Goal: Transaction & Acquisition: Purchase product/service

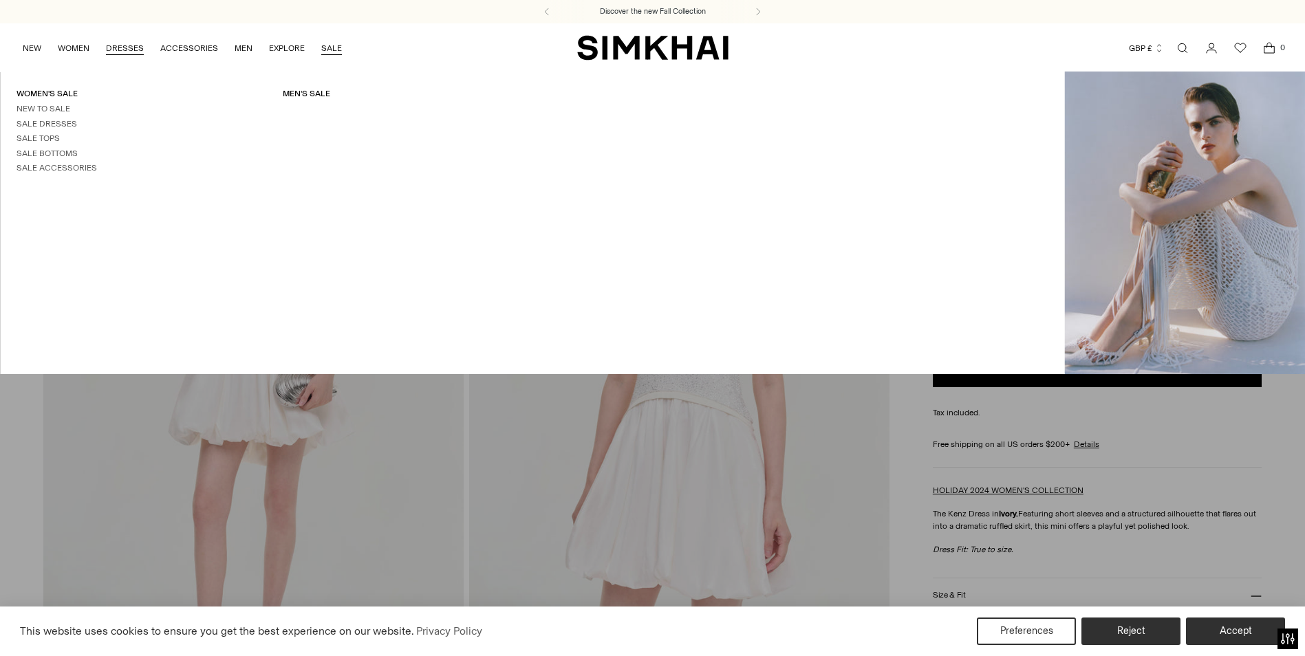
click at [127, 43] on link "DRESSES" at bounding box center [125, 48] width 38 height 30
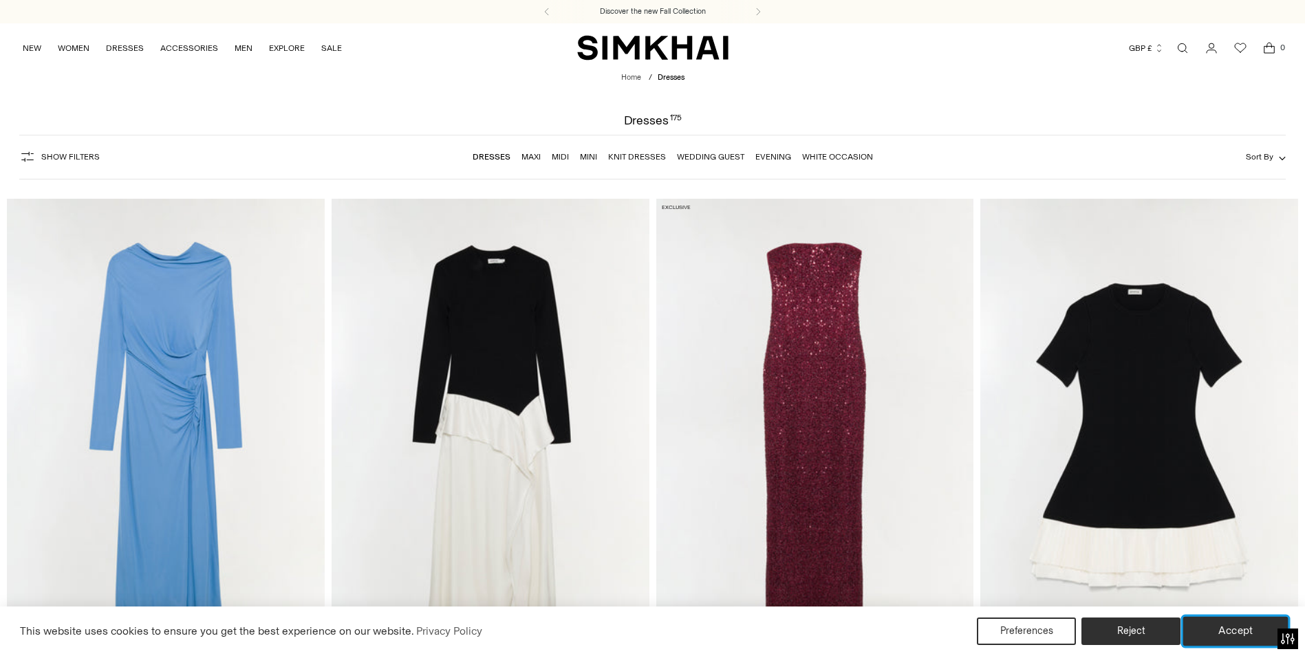
click at [1219, 626] on button "Accept" at bounding box center [1235, 631] width 105 height 29
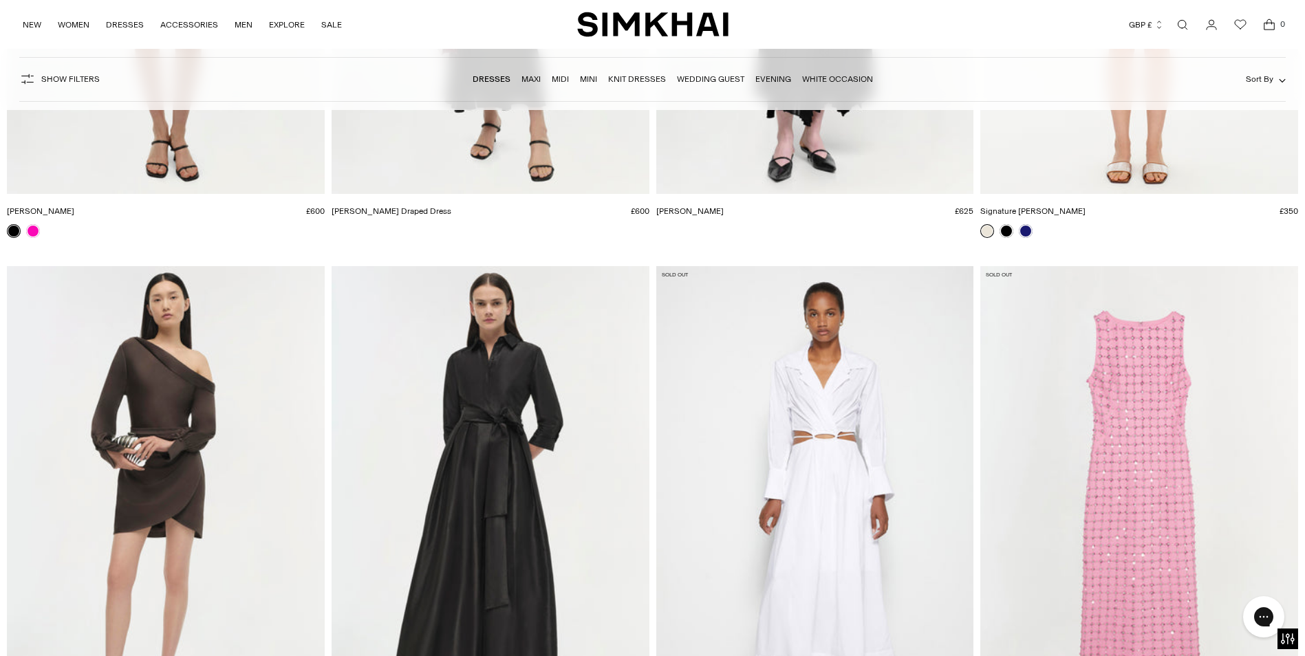
scroll to position [22995, 0]
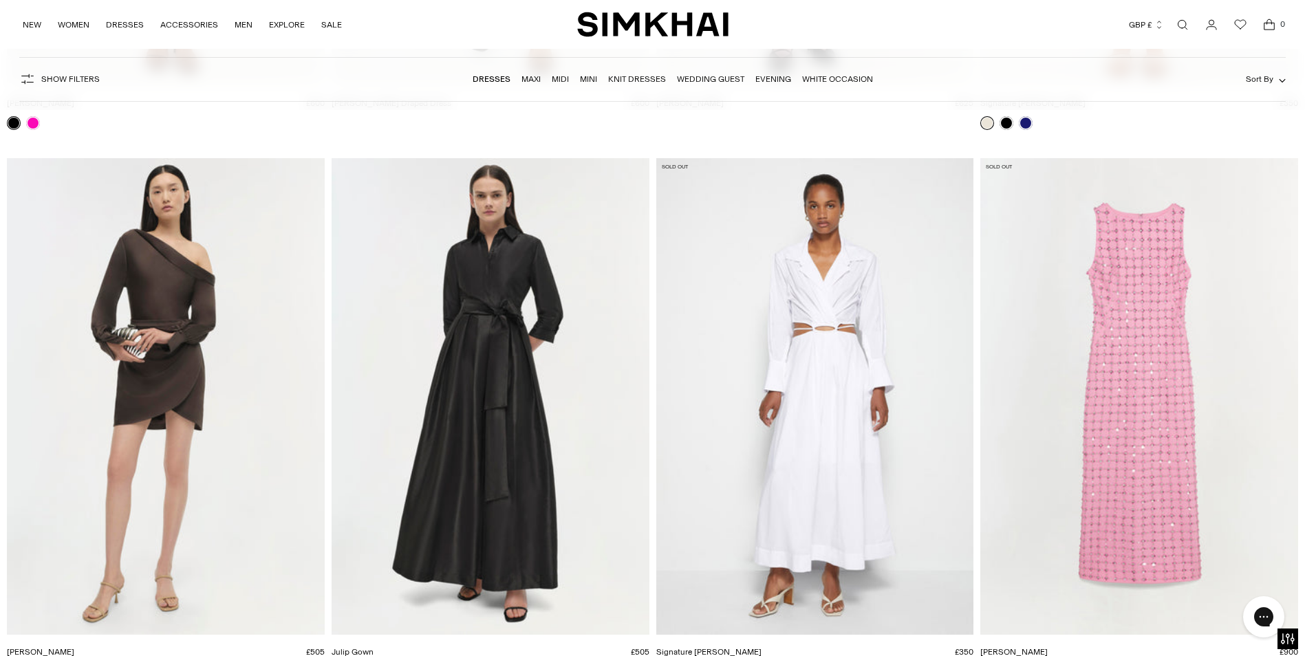
drag, startPoint x: 1310, startPoint y: 585, endPoint x: 51, endPoint y: 10, distance: 1383.9
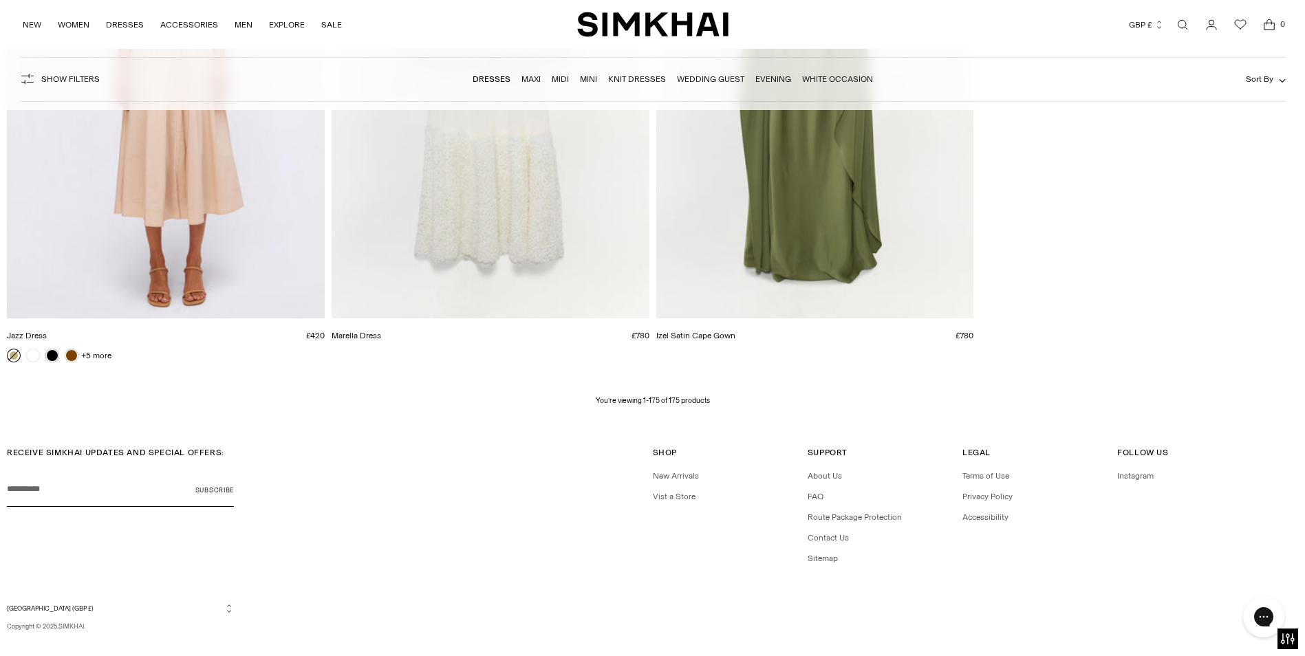
scroll to position [23878, 0]
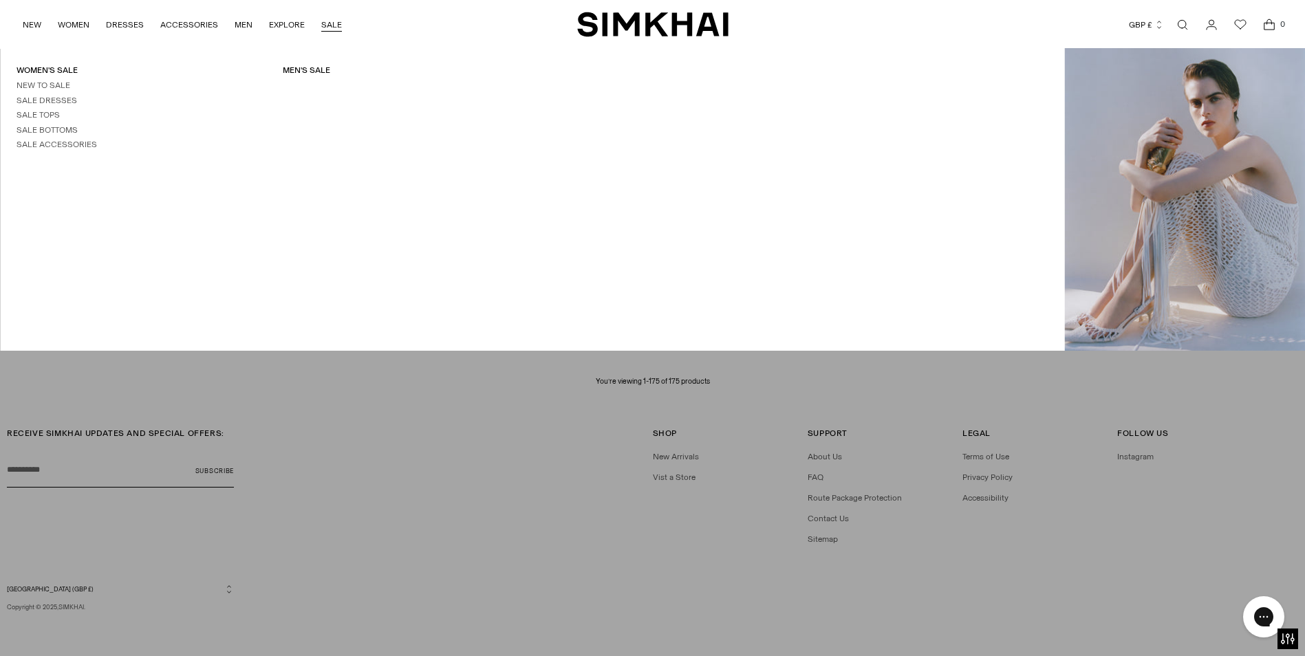
click at [336, 24] on link "SALE" at bounding box center [331, 25] width 21 height 30
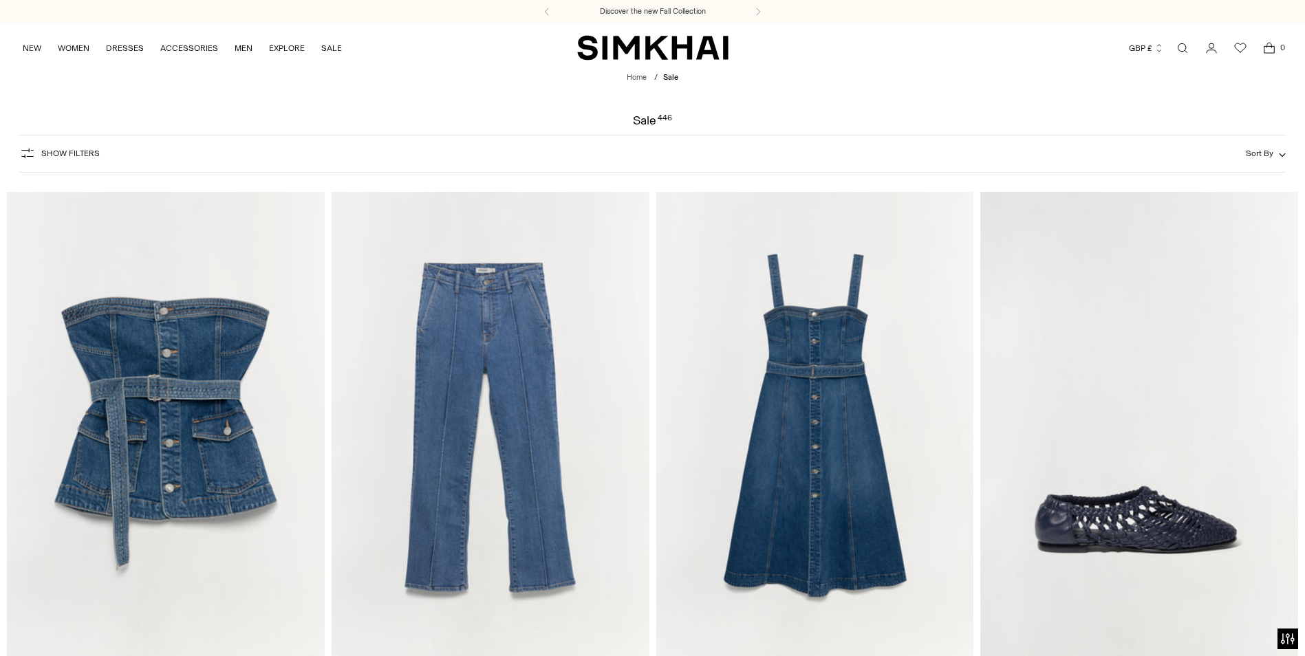
click at [78, 153] on span "Show Filters" at bounding box center [70, 154] width 58 height 10
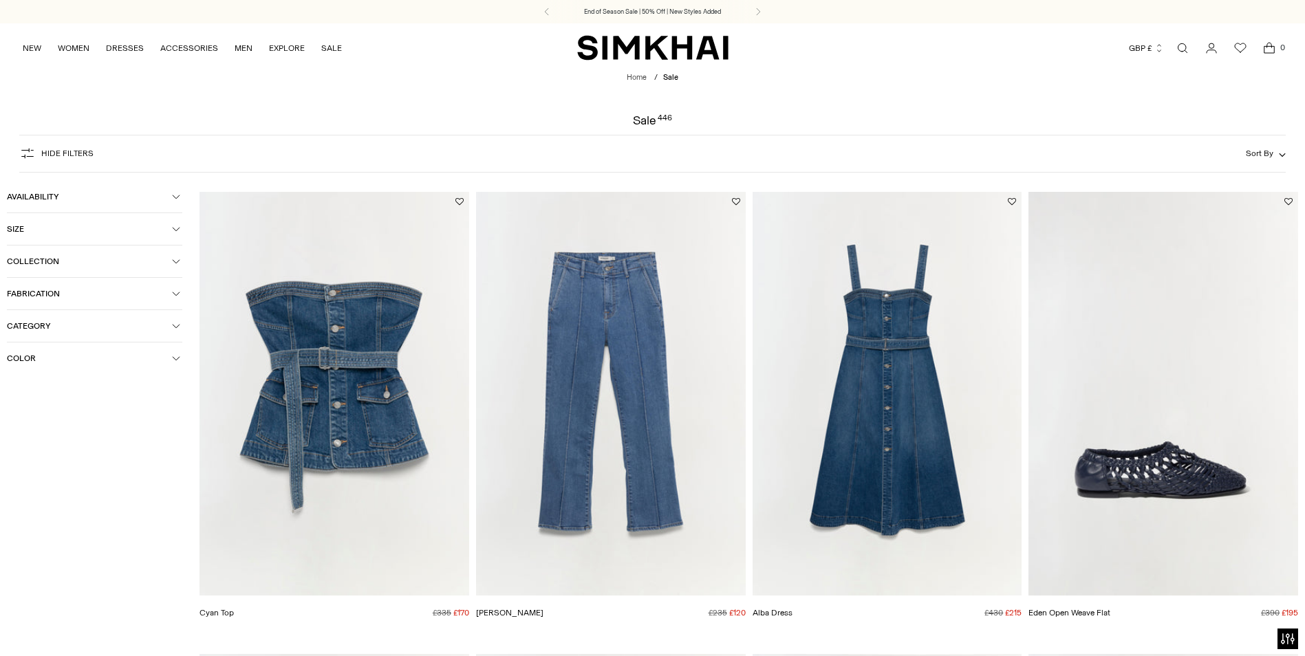
click at [43, 323] on span "Category" at bounding box center [89, 326] width 165 height 10
click at [49, 389] on span "Dresses" at bounding box center [37, 392] width 38 height 12
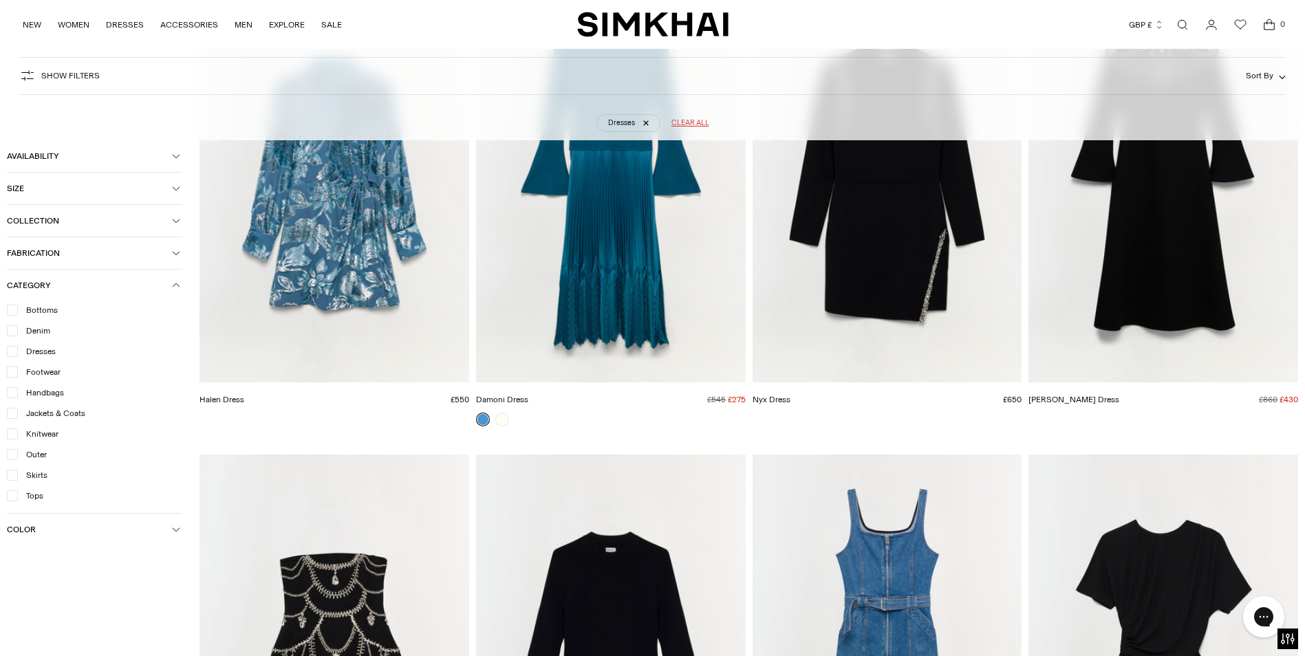
scroll to position [8456, 0]
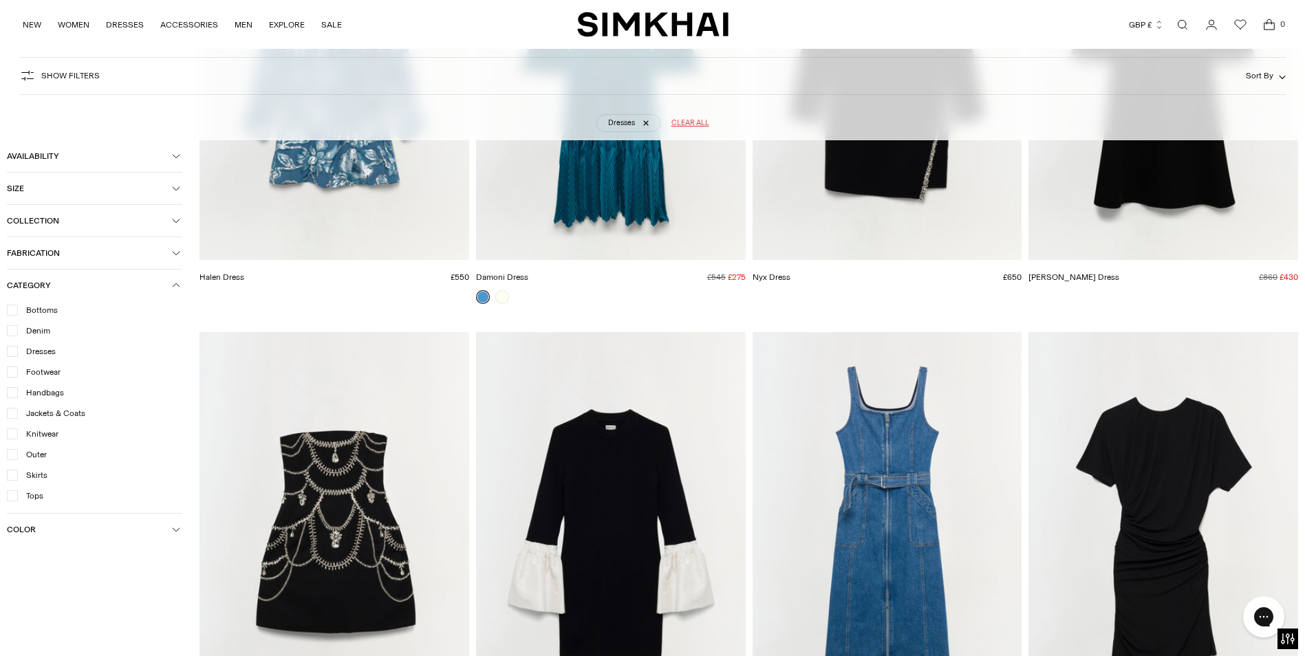
click at [0, 0] on img "Halen Dress" at bounding box center [0, 0] width 0 height 0
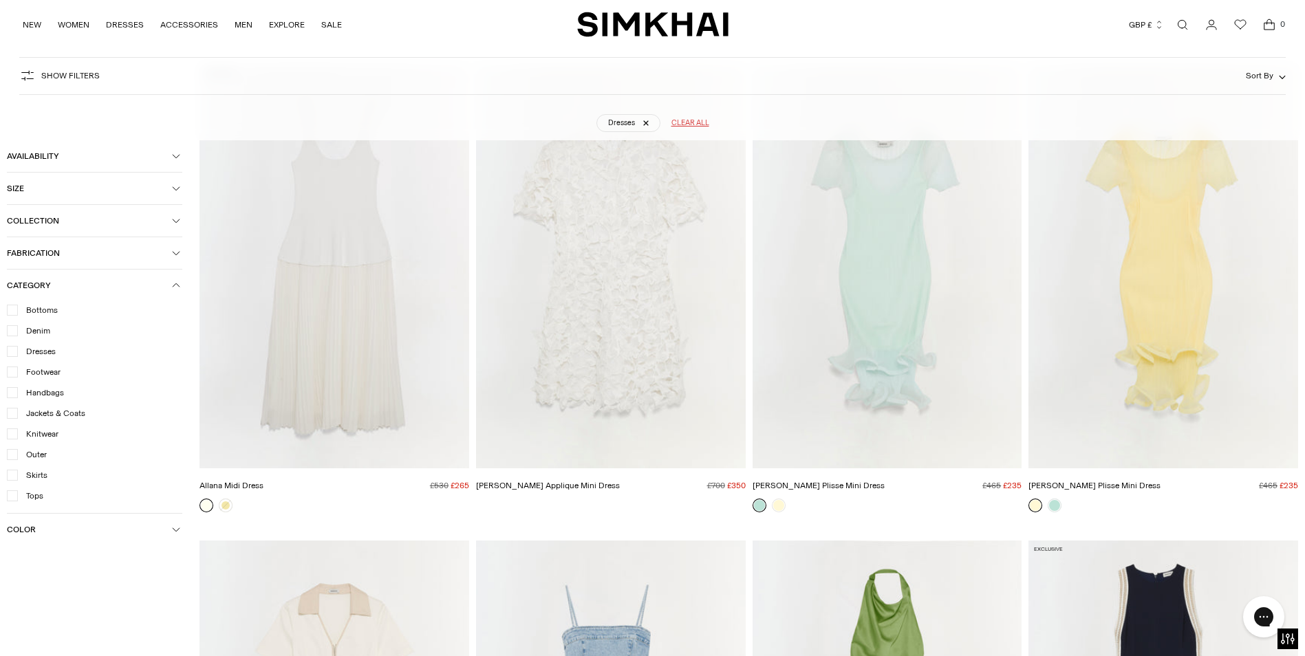
scroll to position [5012, 0]
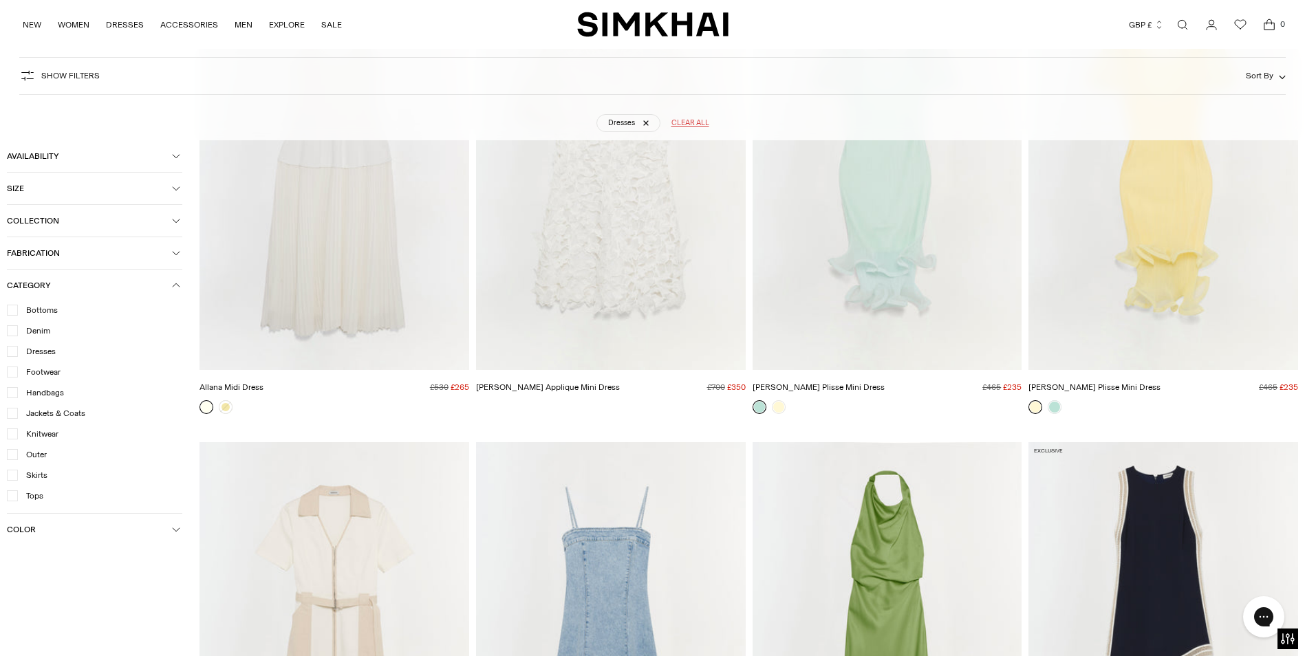
click at [0, 0] on img "Jett Plisse Mini Dress" at bounding box center [0, 0] width 0 height 0
